Goal: Information Seeking & Learning: Learn about a topic

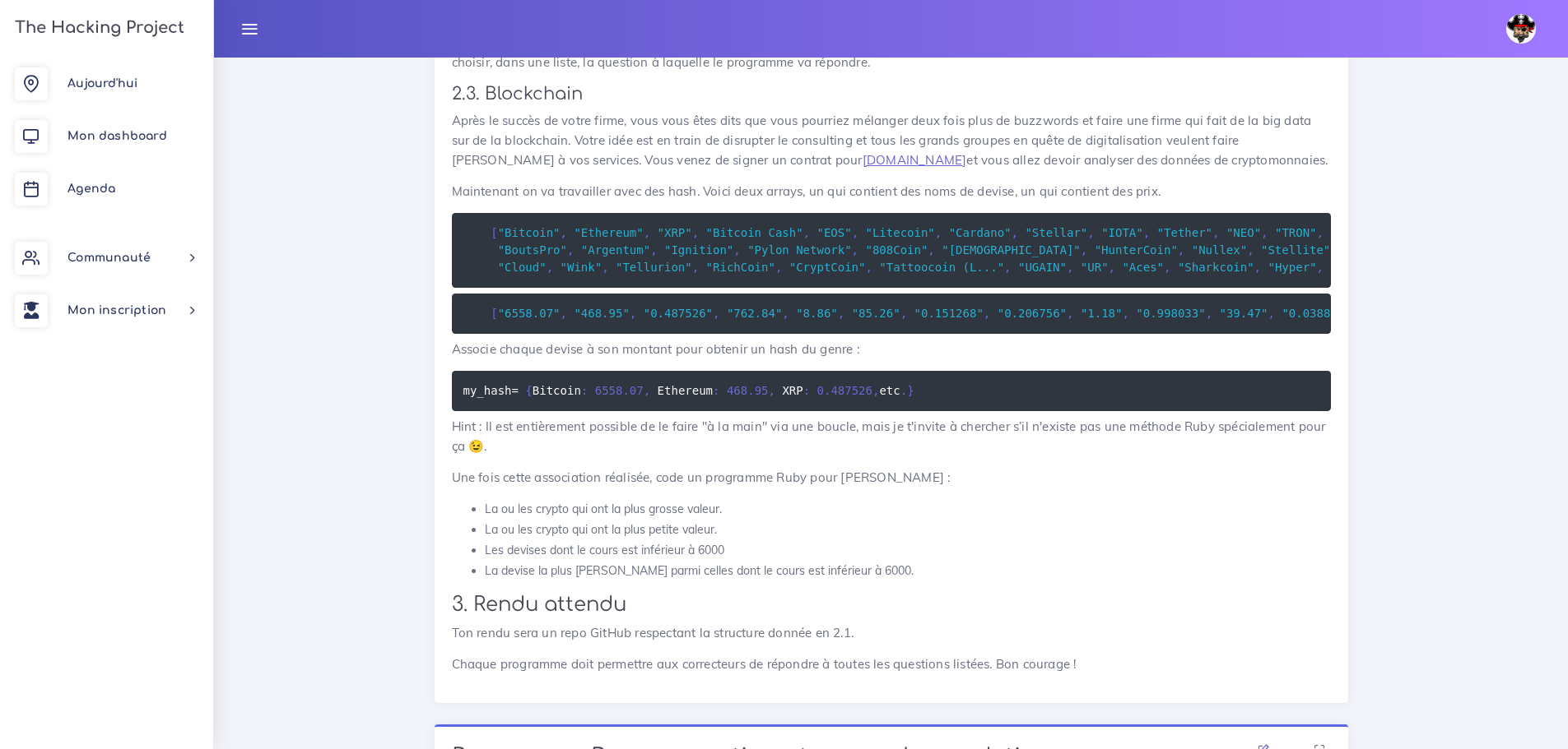
scroll to position [1809, 0]
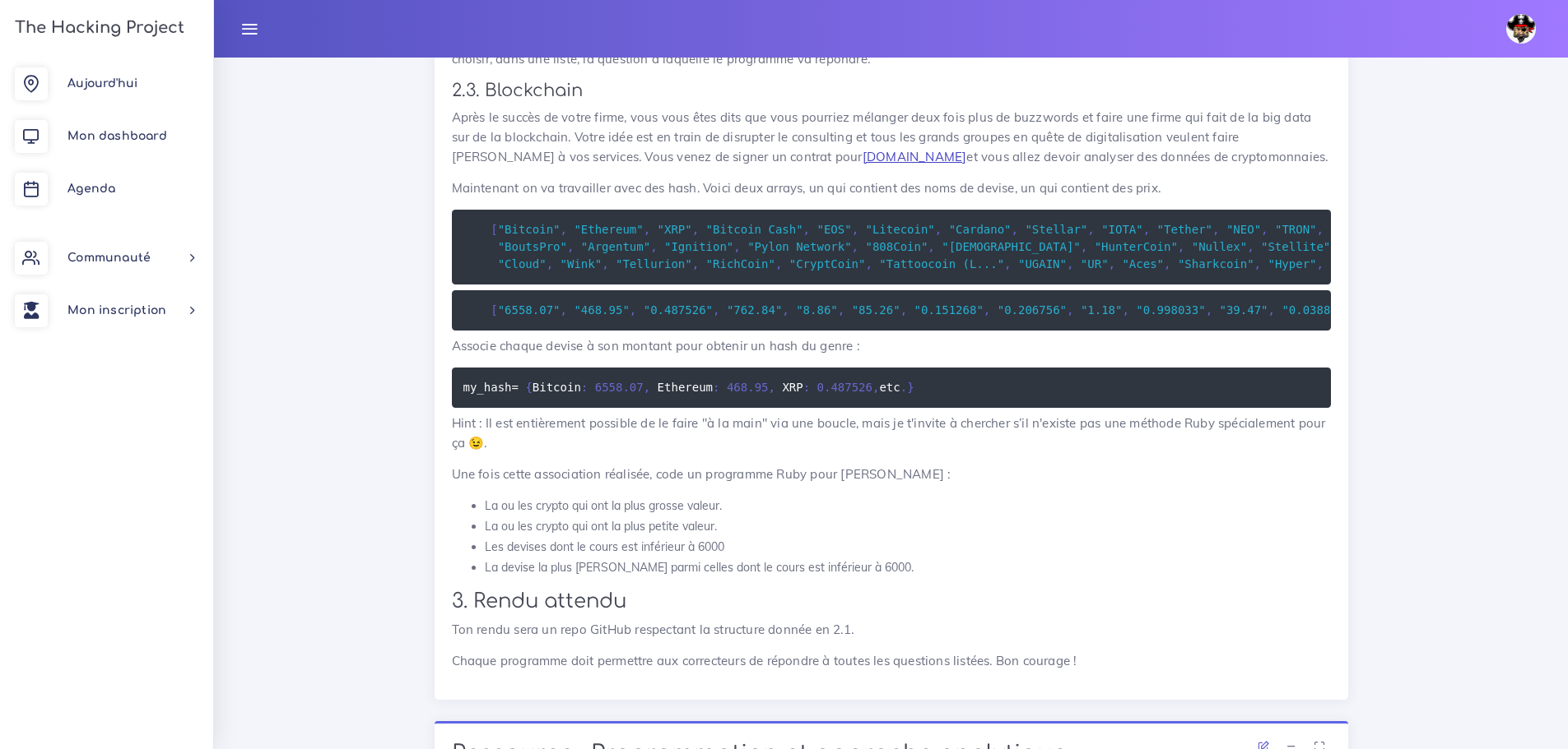
click at [862, 164] on link "[DOMAIN_NAME]" at bounding box center [915, 157] width 104 height 16
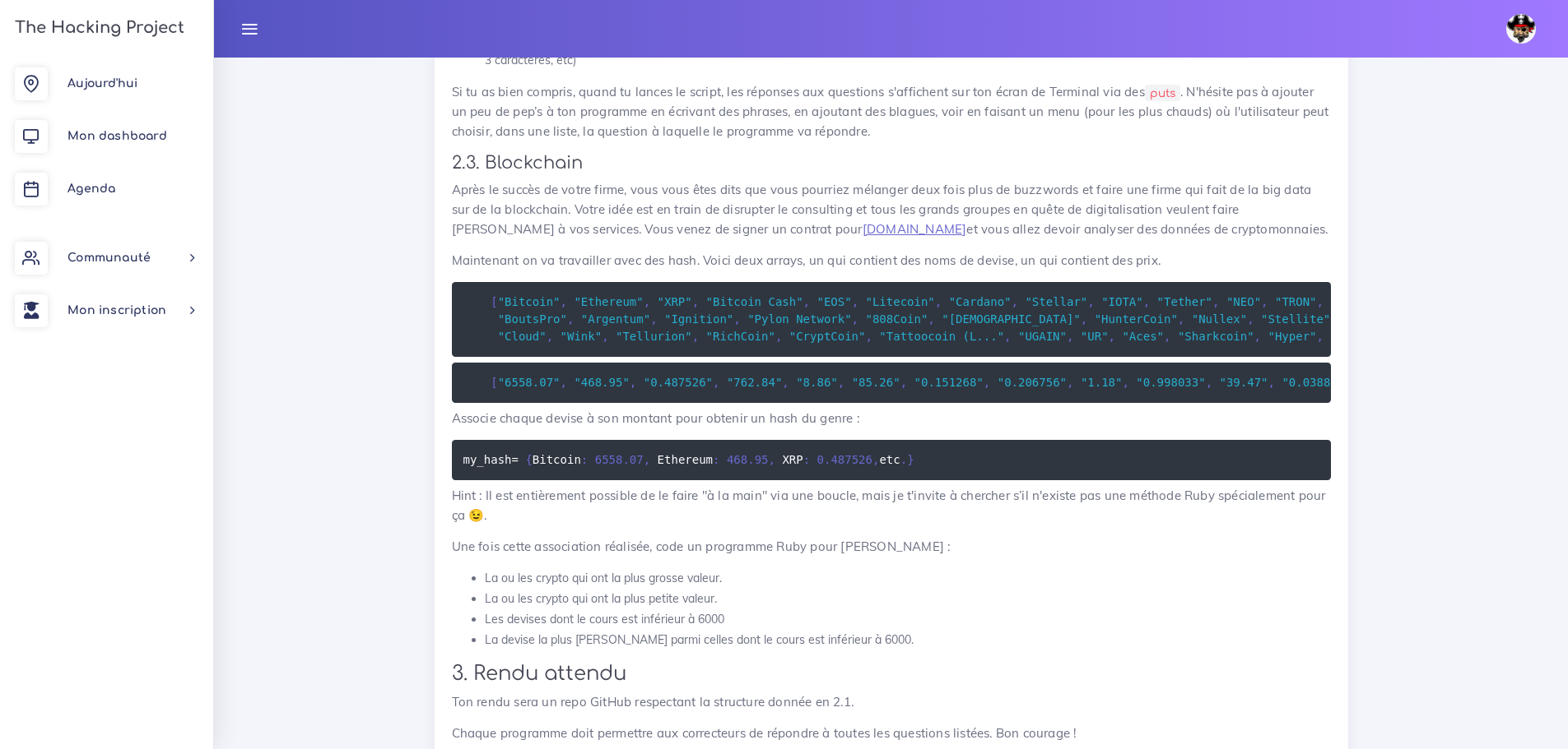
scroll to position [1729, 0]
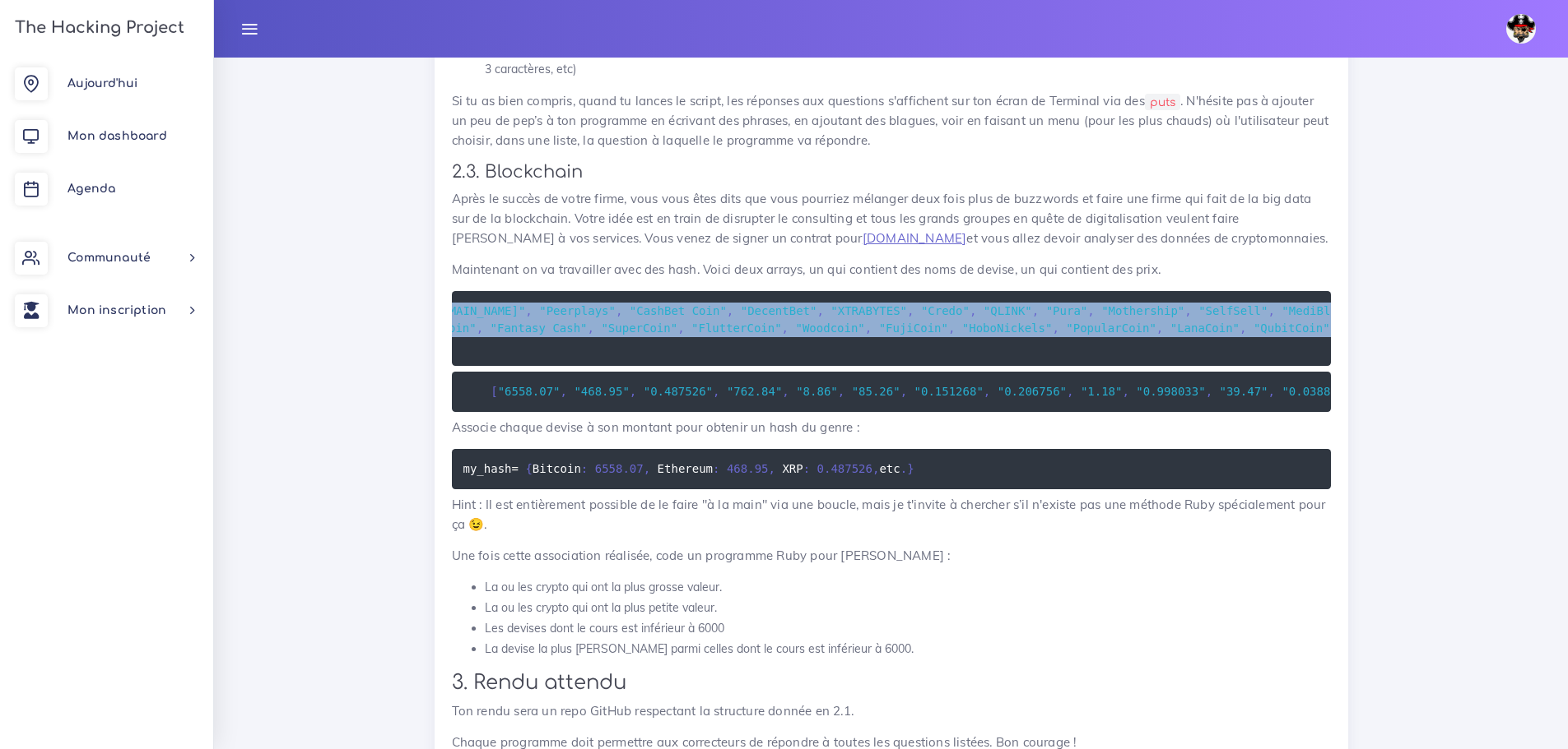
drag, startPoint x: 488, startPoint y: 321, endPoint x: 1331, endPoint y: 367, distance: 844.3
click at [1331, 366] on pre "[ "Bitcoin" , "Ethereum" , "XRP" , "Bitcoin Cash" , "EOS" , "Litecoin" , "Carda…" at bounding box center [892, 328] width 879 height 75
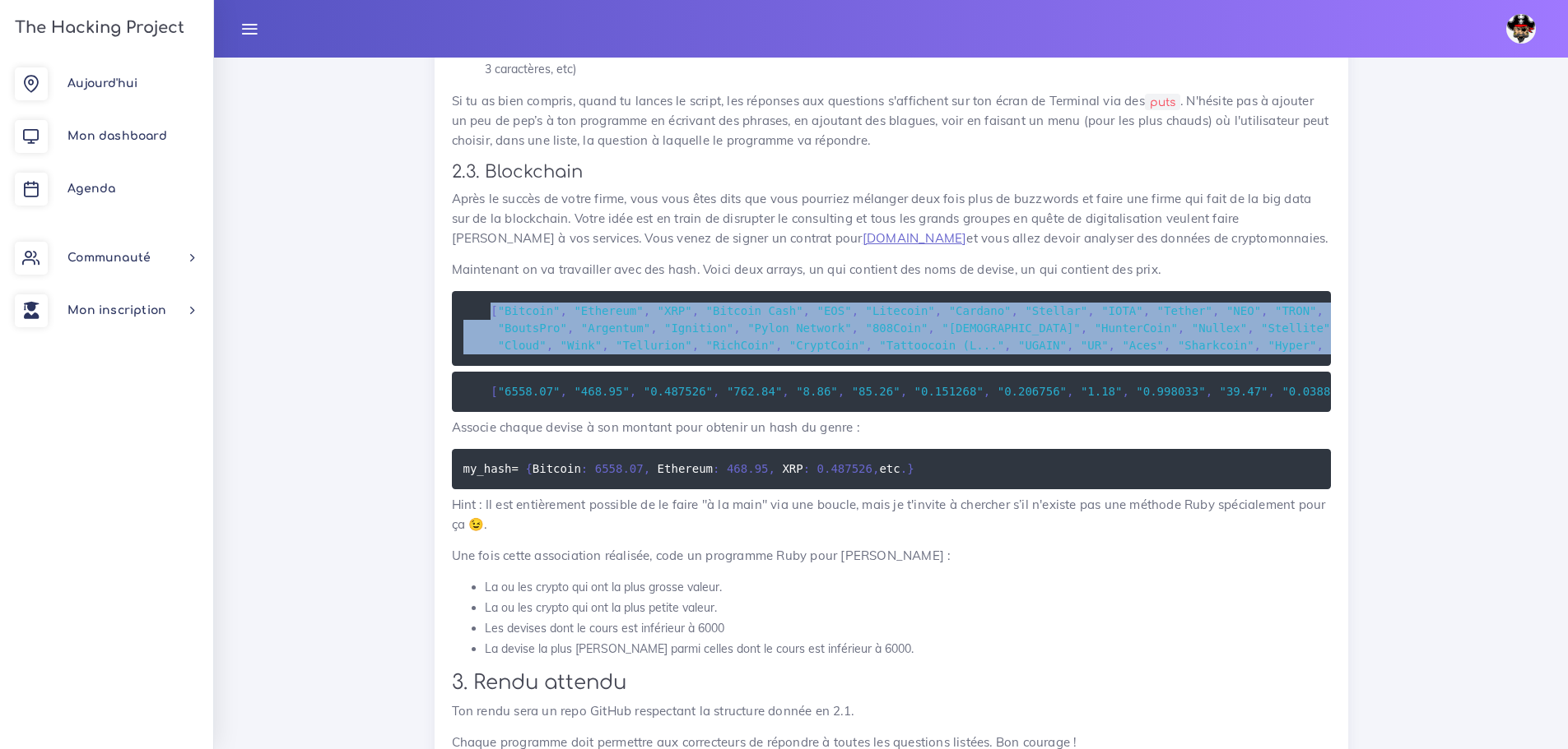
copy code "[ "Bitcoin" , "Ethereum" , "XRP" , "Bitcoin Cash" , "EOS" , "Litecoin" , "Carda…"
click at [491, 398] on span "[" at bounding box center [494, 391] width 7 height 13
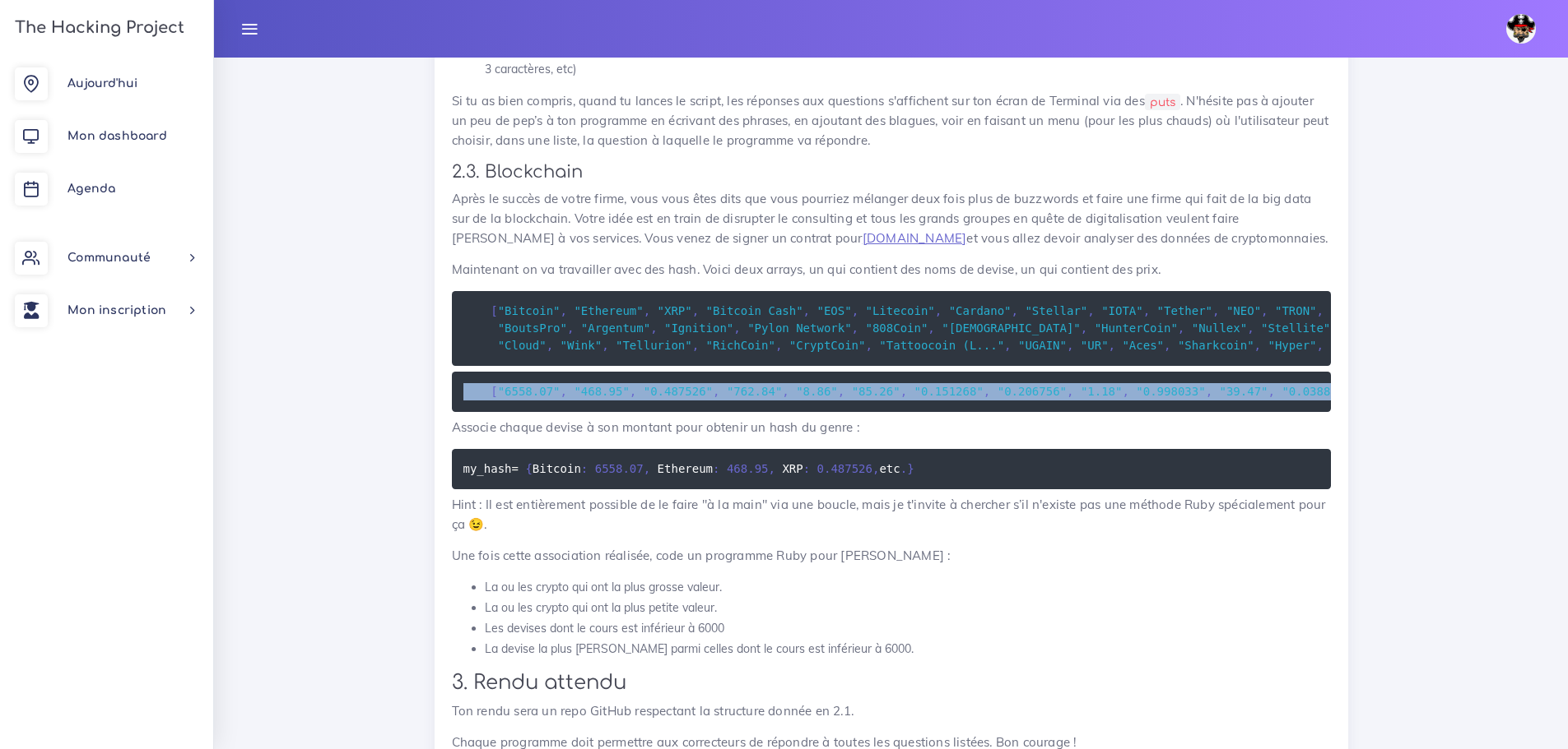
click at [491, 398] on span "[" at bounding box center [494, 391] width 7 height 13
copy div "[ "6558.07" , "468.95" , "0.487526" , "762.84" , "8.86" , "85.26" , "0.151268" …"
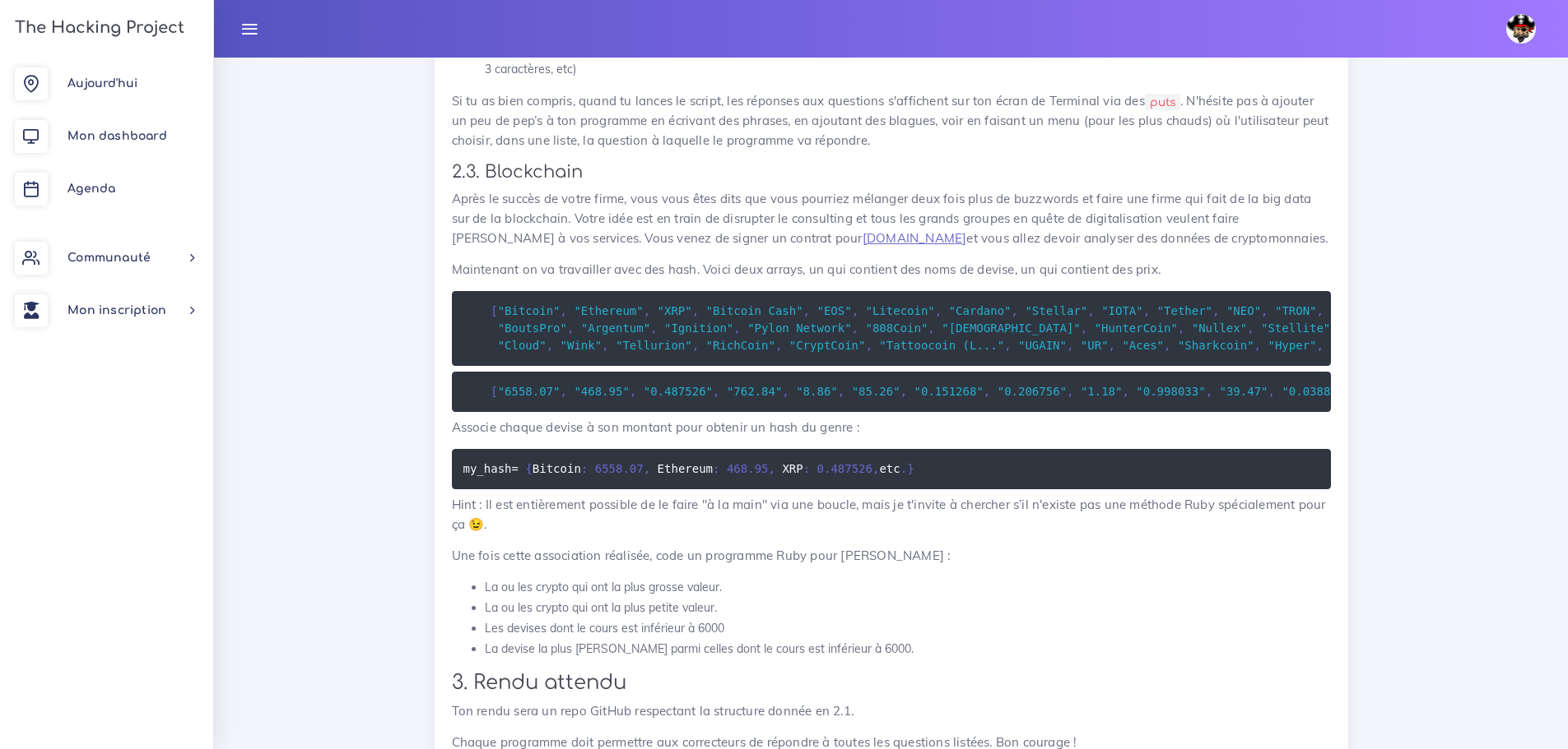
click at [1252, 239] on p "Après le succès de votre firme, vous vous êtes dits que vous pourriez mélanger …" at bounding box center [892, 219] width 879 height 59
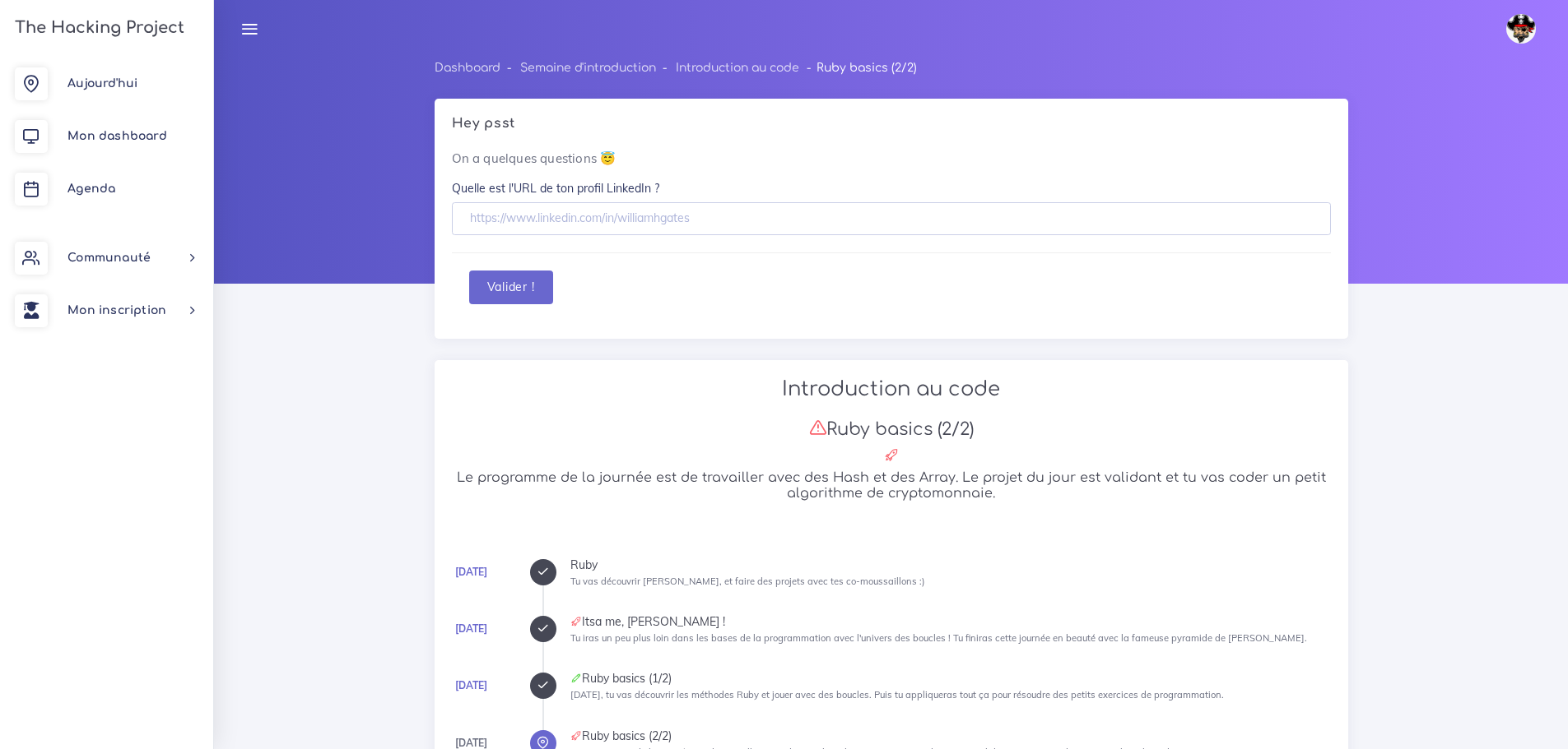
scroll to position [8351, 0]
